Goal: Task Accomplishment & Management: Manage account settings

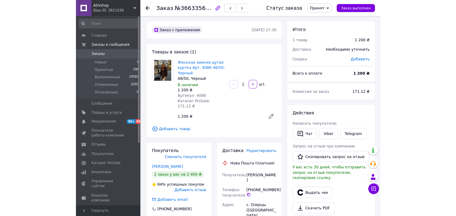
scroll to position [61, 0]
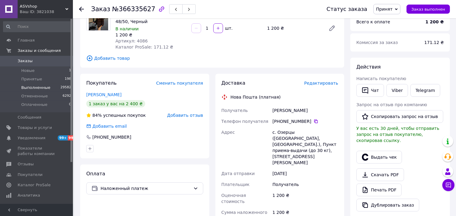
click at [46, 85] on span "Выполненные" at bounding box center [35, 87] width 29 height 5
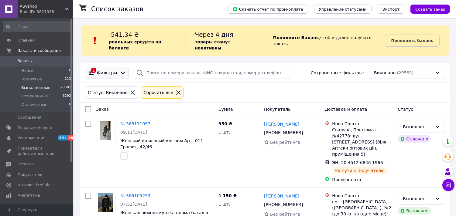
click at [111, 70] on span "Фильтры" at bounding box center [107, 73] width 20 height 6
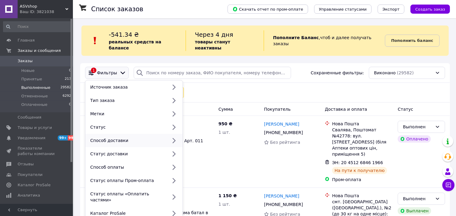
click at [128, 138] on div "Способ доставки" at bounding box center [128, 141] width 80 height 6
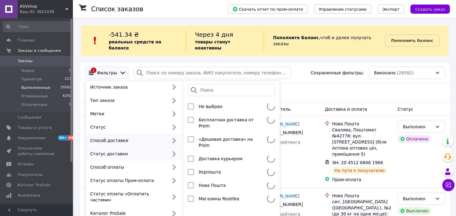
click at [130, 151] on div "Статус доставки" at bounding box center [128, 154] width 80 height 6
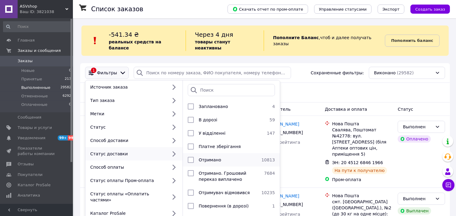
click at [204, 158] on span "Отримано" at bounding box center [210, 160] width 22 height 5
checkbox input "true"
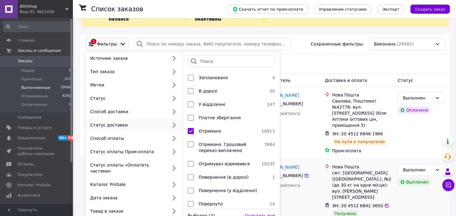
scroll to position [67, 0]
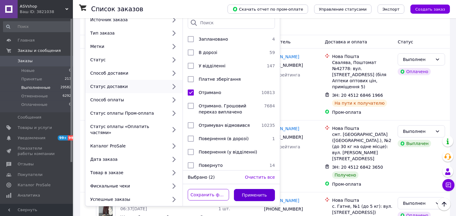
click at [263, 189] on button "Применить" at bounding box center [254, 195] width 41 height 12
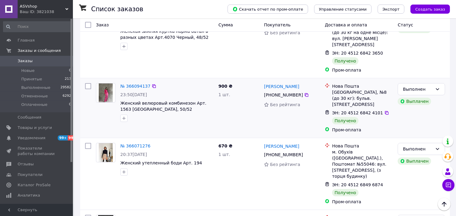
scroll to position [135, 0]
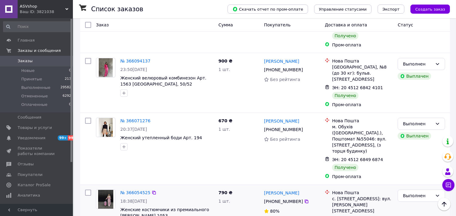
click at [87, 190] on input "checkbox" at bounding box center [88, 193] width 6 height 6
checkbox input "true"
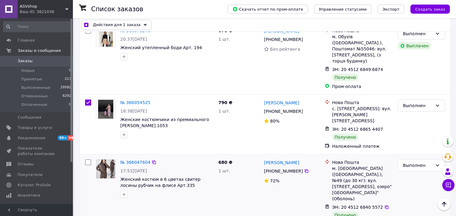
scroll to position [236, 0]
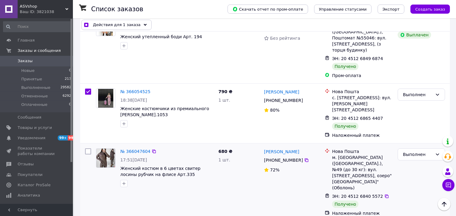
click at [86, 149] on input "checkbox" at bounding box center [88, 152] width 6 height 6
checkbox input "true"
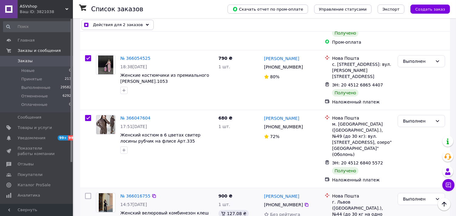
scroll to position [270, 0]
click at [87, 193] on input "checkbox" at bounding box center [88, 196] width 6 height 6
checkbox input "true"
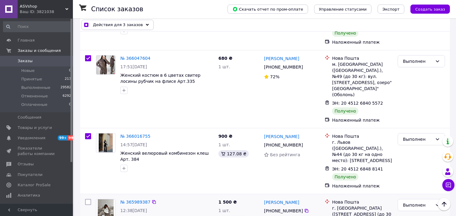
scroll to position [338, 0]
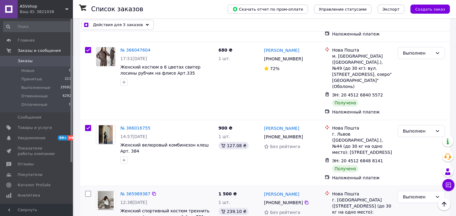
click at [90, 191] on input "checkbox" at bounding box center [88, 194] width 6 height 6
checkbox input "true"
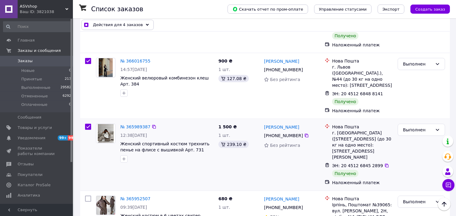
scroll to position [405, 0]
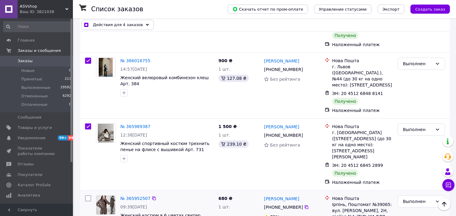
click at [88, 196] on input "checkbox" at bounding box center [88, 199] width 6 height 6
checkbox input "true"
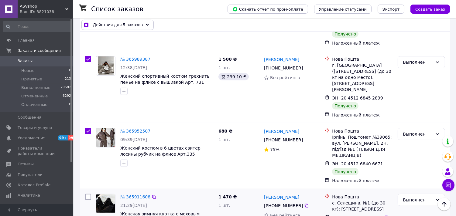
click at [86, 194] on input "checkbox" at bounding box center [88, 197] width 6 height 6
checkbox input "true"
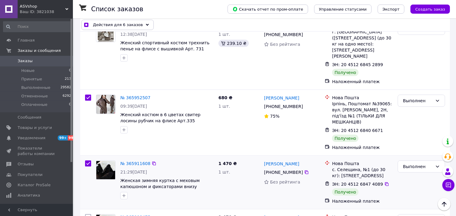
scroll to position [540, 0]
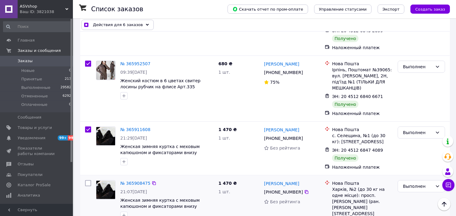
click at [87, 180] on input "checkbox" at bounding box center [88, 183] width 6 height 6
checkbox input "true"
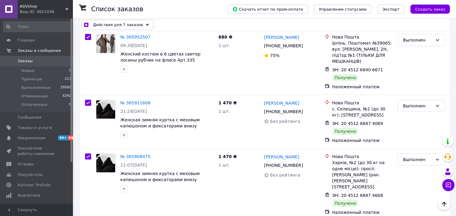
scroll to position [608, 0]
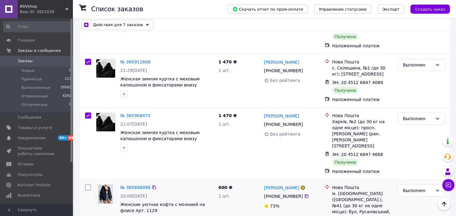
click at [87, 185] on input "checkbox" at bounding box center [88, 188] width 6 height 6
checkbox input "true"
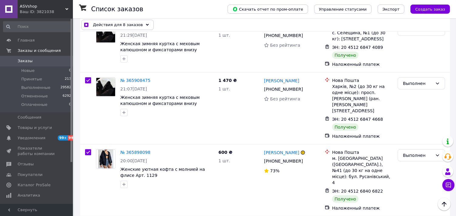
scroll to position [675, 0]
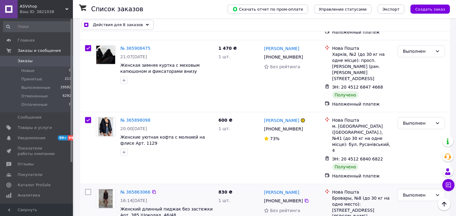
click at [85, 189] on input "checkbox" at bounding box center [88, 192] width 6 height 6
checkbox input "true"
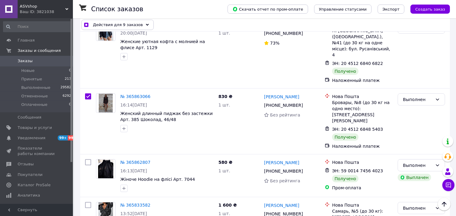
scroll to position [844, 0]
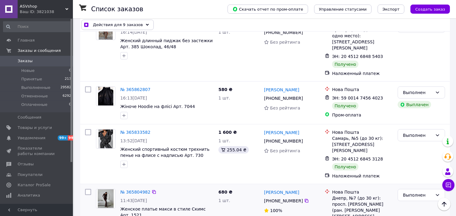
click at [87, 189] on input "checkbox" at bounding box center [88, 192] width 6 height 6
checkbox input "true"
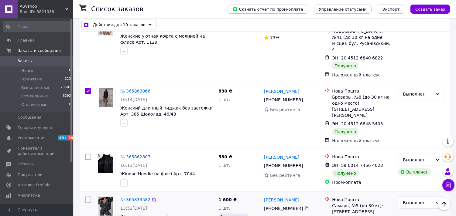
click at [87, 197] on input "checkbox" at bounding box center [88, 200] width 6 height 6
checkbox input "true"
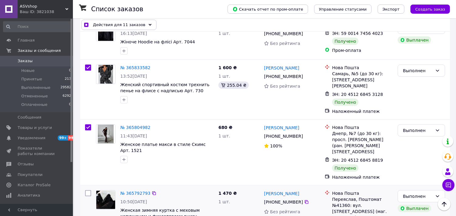
scroll to position [911, 0]
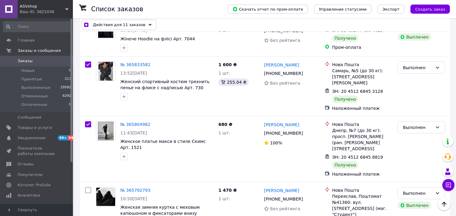
checkbox input "true"
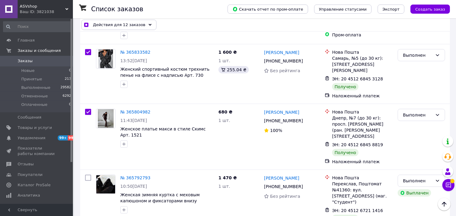
scroll to position [945, 0]
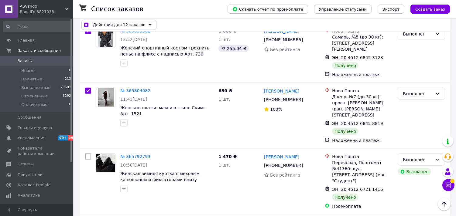
checkbox input "true"
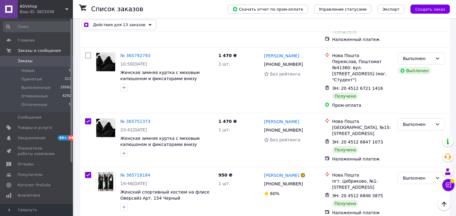
checkbox input "true"
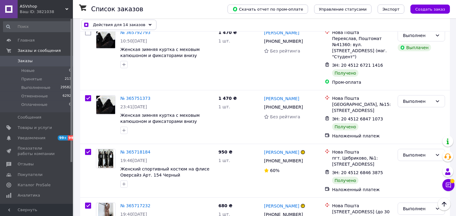
scroll to position [1114, 0]
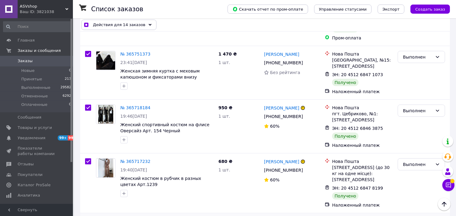
checkbox input "true"
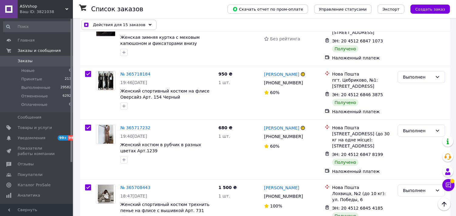
checkbox input "true"
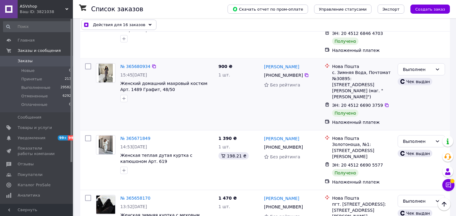
scroll to position [1384, 0]
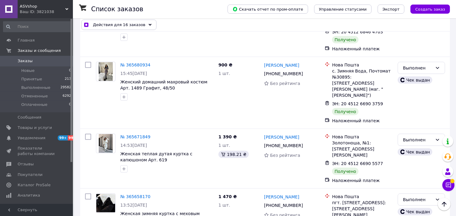
checkbox input "true"
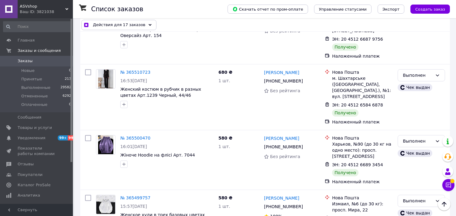
scroll to position [2869, 0]
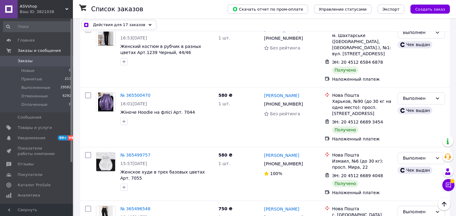
checkbox input "true"
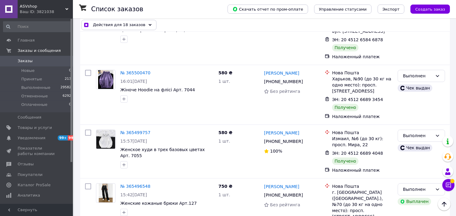
scroll to position [2903, 0]
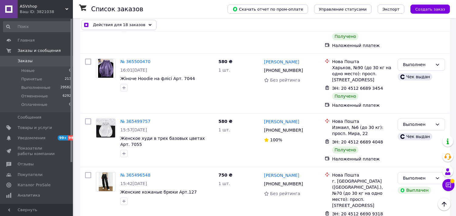
checkbox input "true"
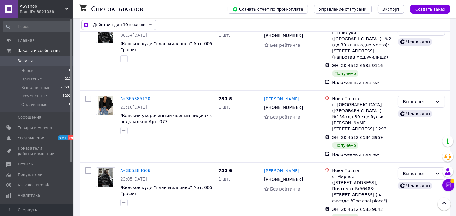
scroll to position [4084, 0]
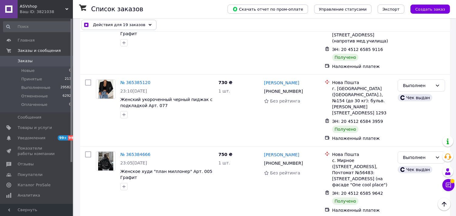
checkbox input "true"
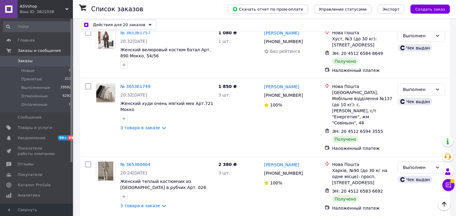
scroll to position [4591, 0]
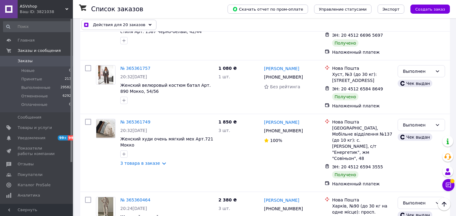
checkbox input "true"
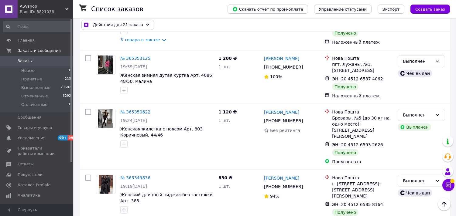
scroll to position [4793, 0]
checkbox input "true"
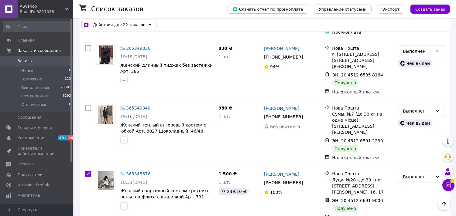
scroll to position [4928, 0]
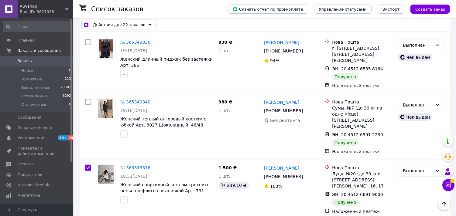
checkbox input "true"
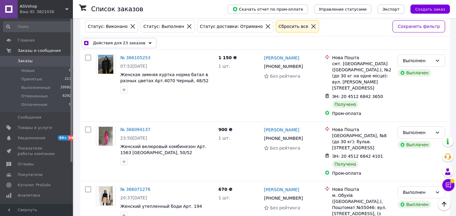
scroll to position [0, 0]
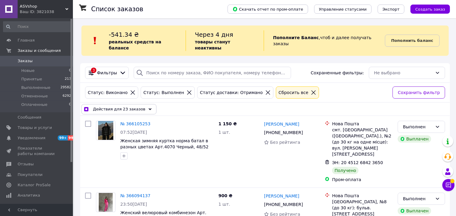
click at [131, 106] on span "Действия для 23 заказов" at bounding box center [119, 109] width 53 height 6
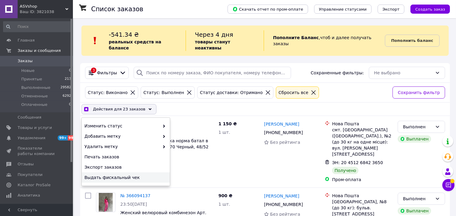
click at [137, 175] on span "Выдать фискальный чек" at bounding box center [124, 178] width 81 height 6
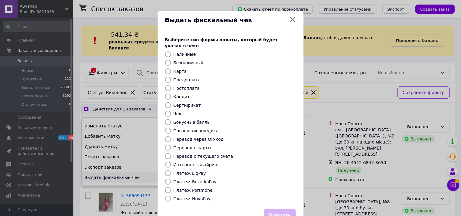
checkbox input "true"
click at [188, 197] on label "Платеж NovaPay" at bounding box center [191, 199] width 37 height 5
click at [171, 196] on input "Платеж NovaPay" at bounding box center [168, 199] width 6 height 6
radio input "true"
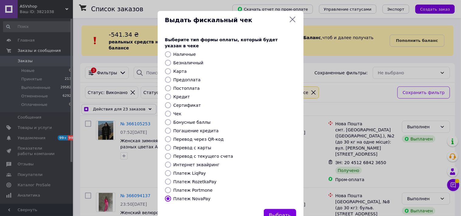
click at [275, 209] on button "Выбрать" at bounding box center [280, 215] width 32 height 13
checkbox input "true"
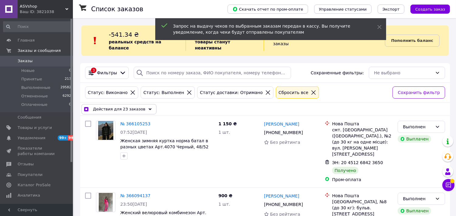
scroll to position [5756, 0]
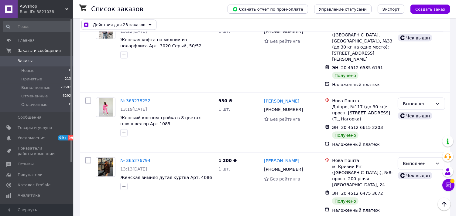
checkbox input "false"
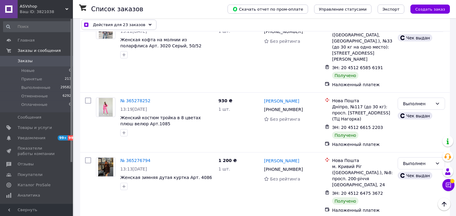
checkbox input "false"
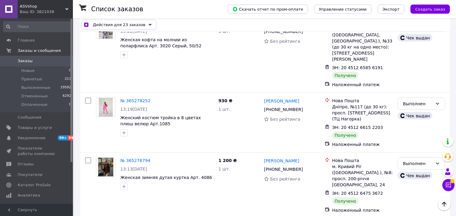
checkbox input "false"
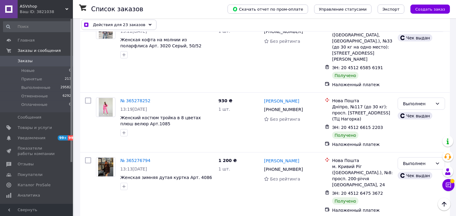
checkbox input "false"
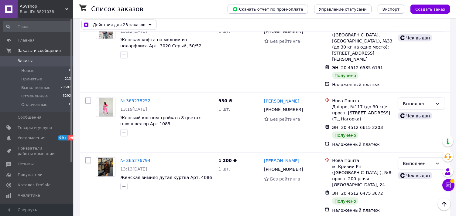
checkbox input "false"
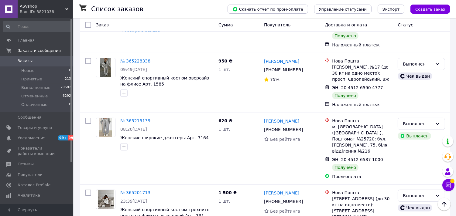
scroll to position [608, 0]
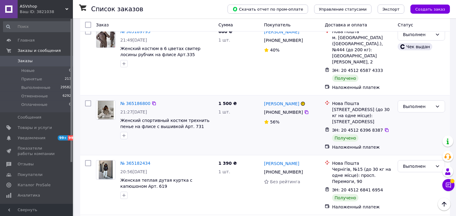
click at [89, 101] on input "checkbox" at bounding box center [88, 104] width 6 height 6
checkbox input "true"
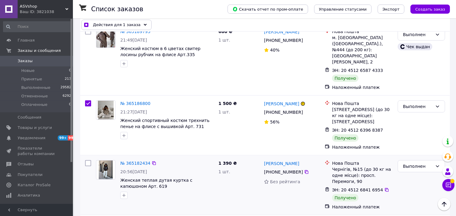
click at [86, 160] on input "checkbox" at bounding box center [88, 163] width 6 height 6
checkbox input "true"
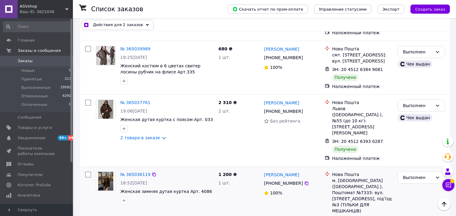
scroll to position [3139, 0]
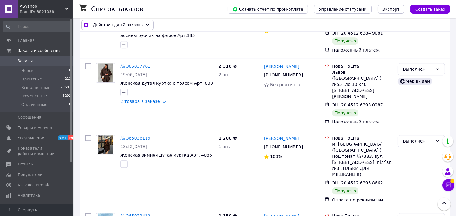
checkbox input "true"
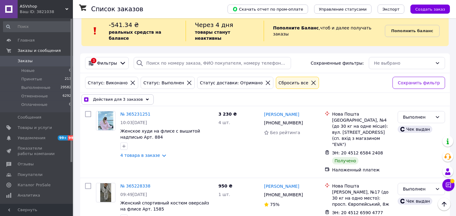
scroll to position [0, 0]
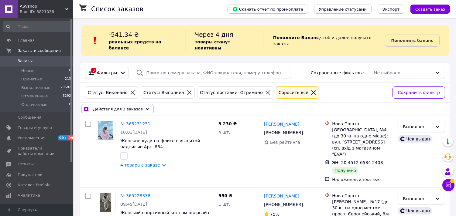
click at [125, 106] on span "Действия для 3 заказов" at bounding box center [118, 109] width 50 height 6
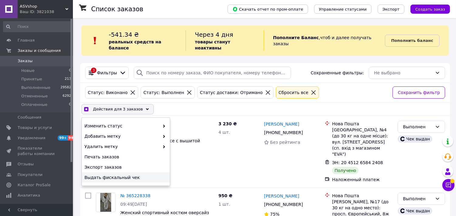
click at [125, 175] on span "Выдать фискальный чек" at bounding box center [124, 178] width 81 height 6
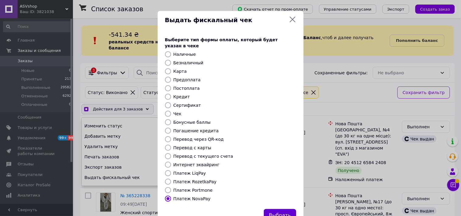
click at [285, 209] on button "Выбрать" at bounding box center [280, 215] width 32 height 13
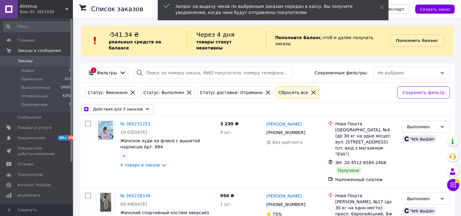
checkbox input "true"
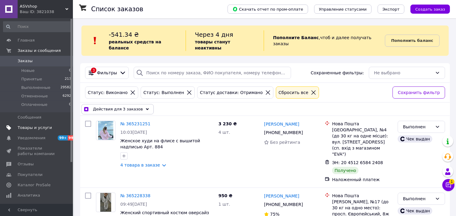
click at [49, 124] on link "Товары и услуги" at bounding box center [37, 128] width 75 height 10
